Goal: Check status: Check status

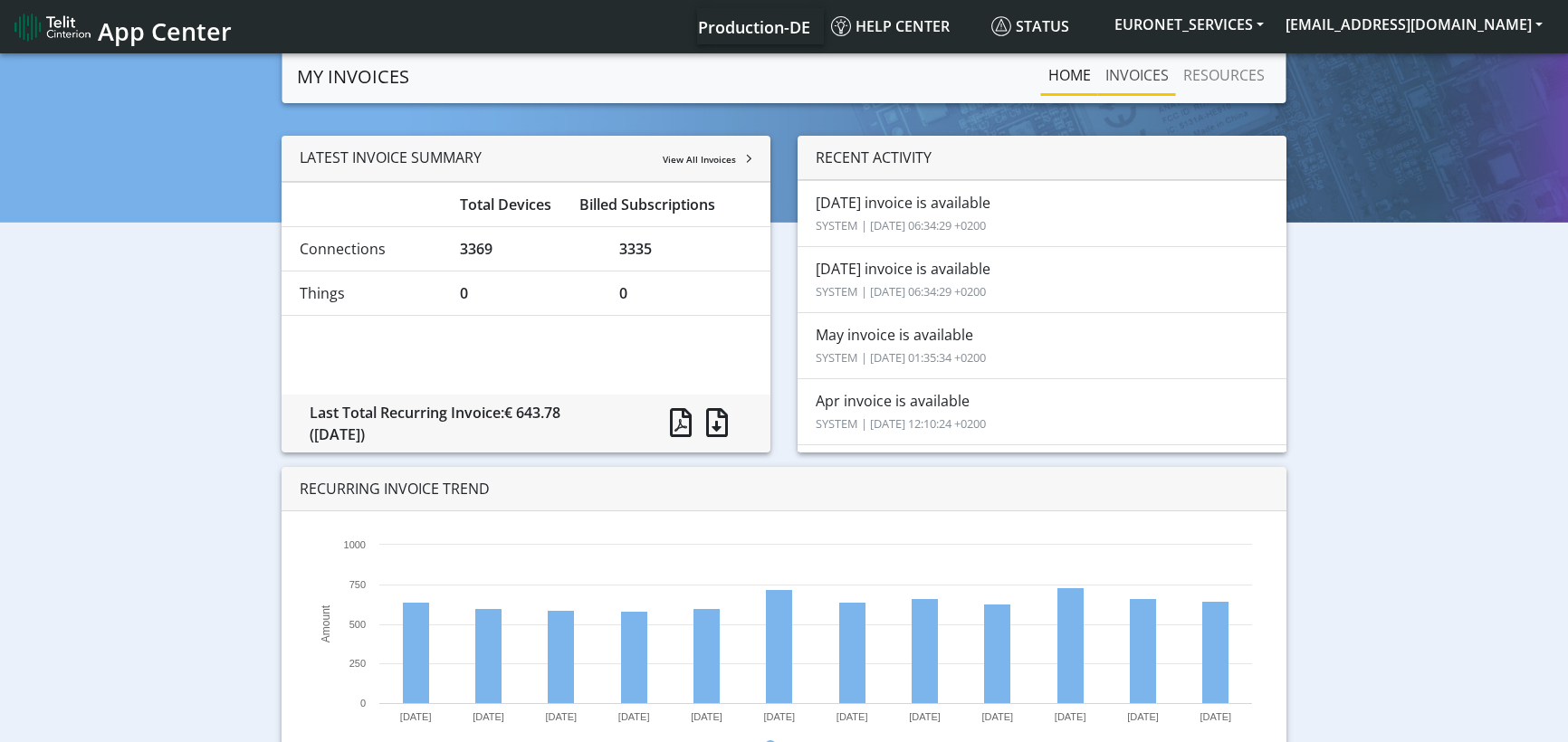
click at [1143, 75] on link "INVOICES" at bounding box center [1136, 75] width 78 height 36
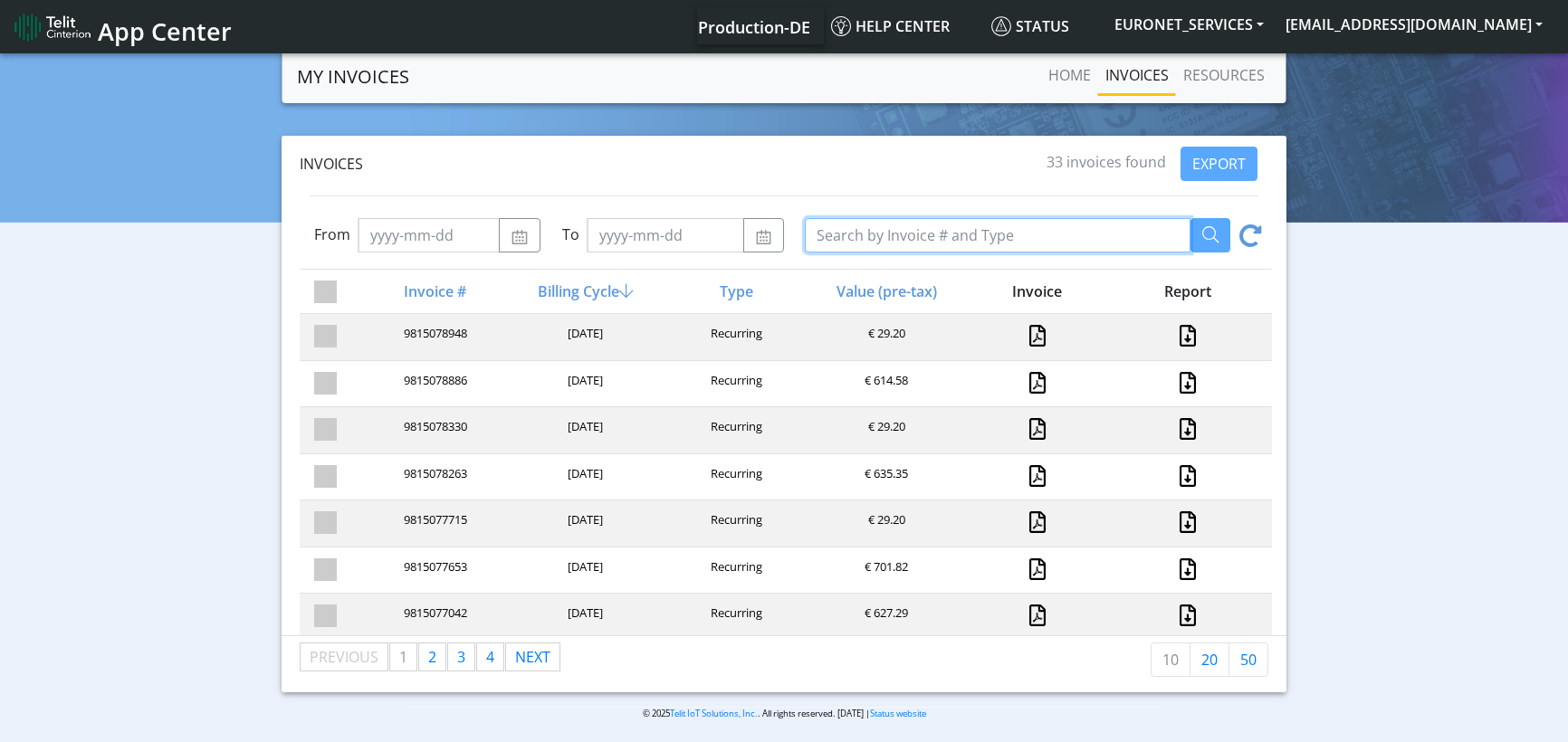
click at [852, 232] on input "Search by Invoice # and Type" at bounding box center [997, 235] width 385 height 34
paste input "9525000627"
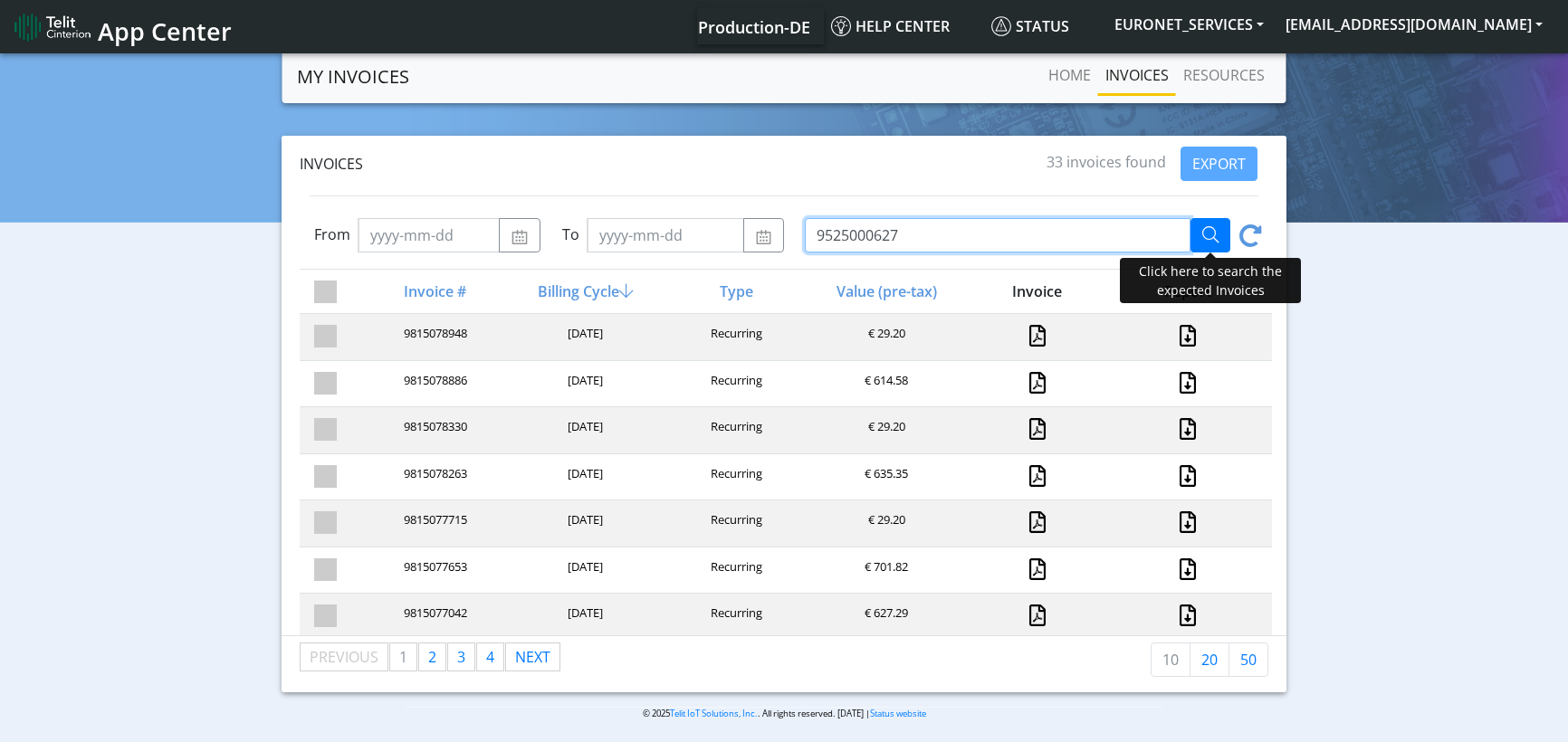
type input "9525000627"
click at [1223, 241] on button "button" at bounding box center [1210, 235] width 40 height 34
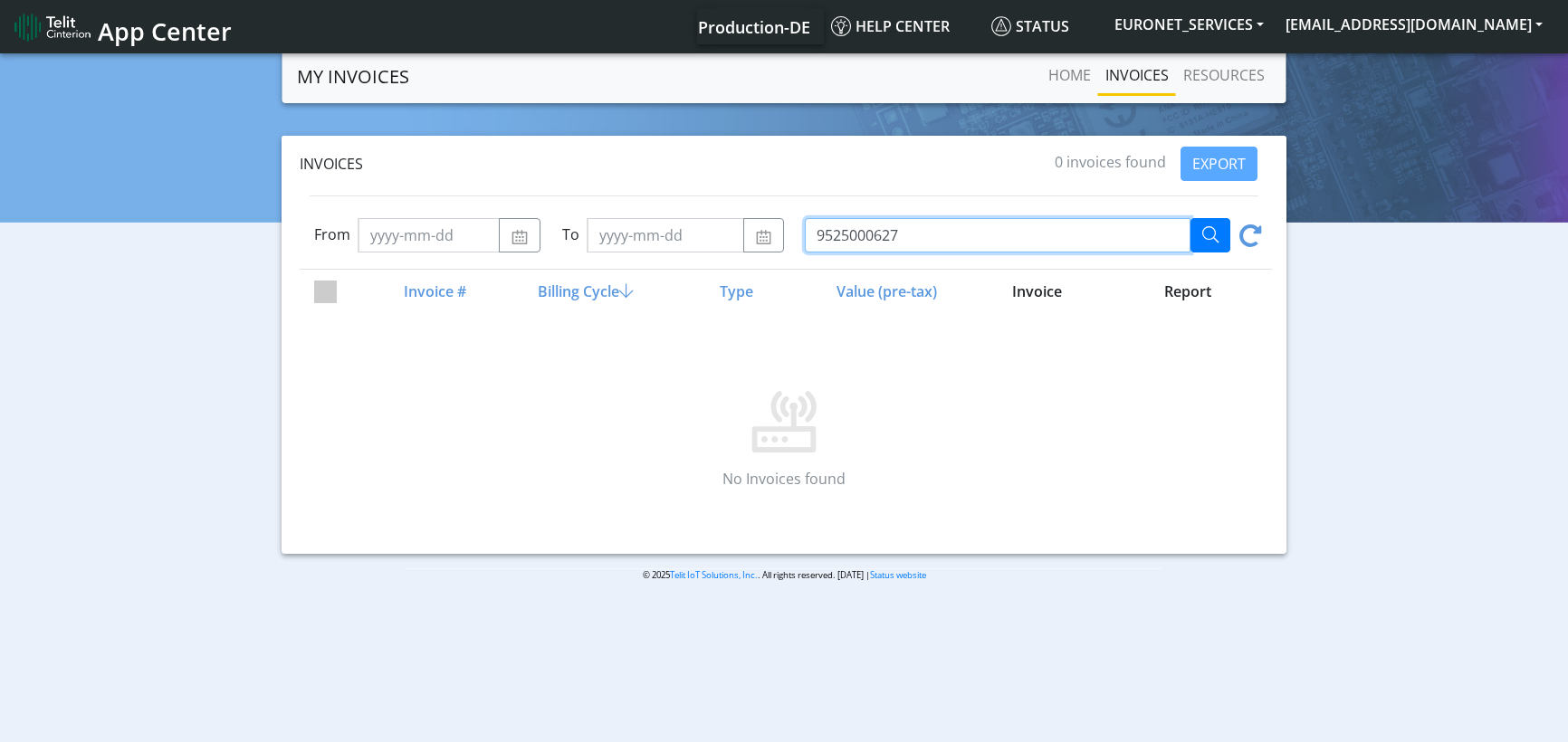
click at [913, 225] on input "9525000627" at bounding box center [997, 235] width 385 height 34
